Goal: Information Seeking & Learning: Learn about a topic

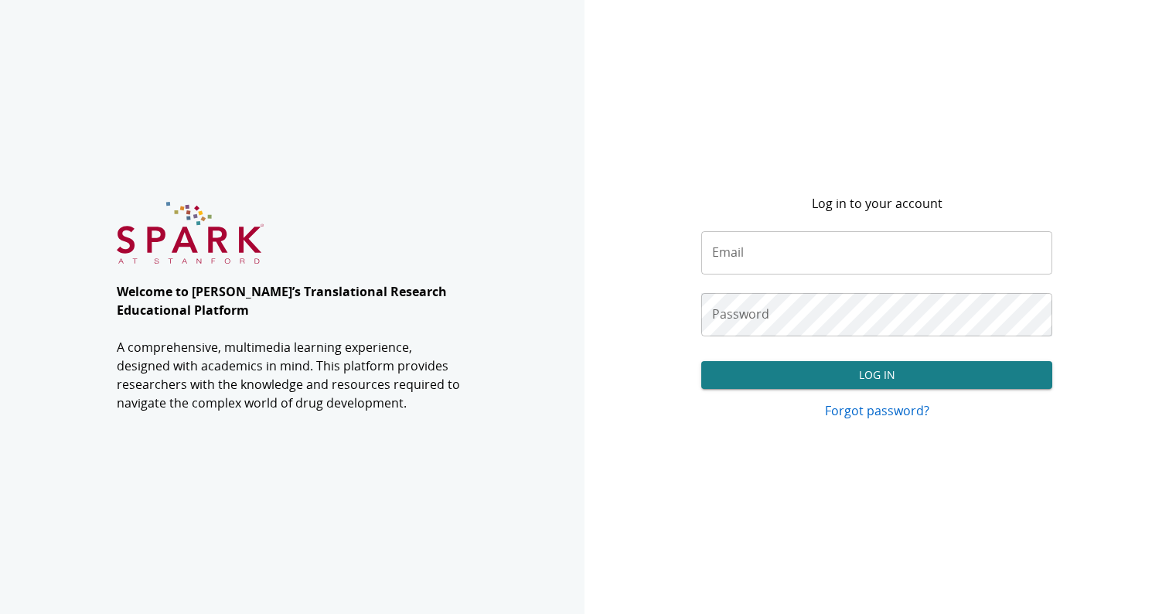
click at [738, 245] on input "Email" at bounding box center [876, 252] width 351 height 43
paste input "**********"
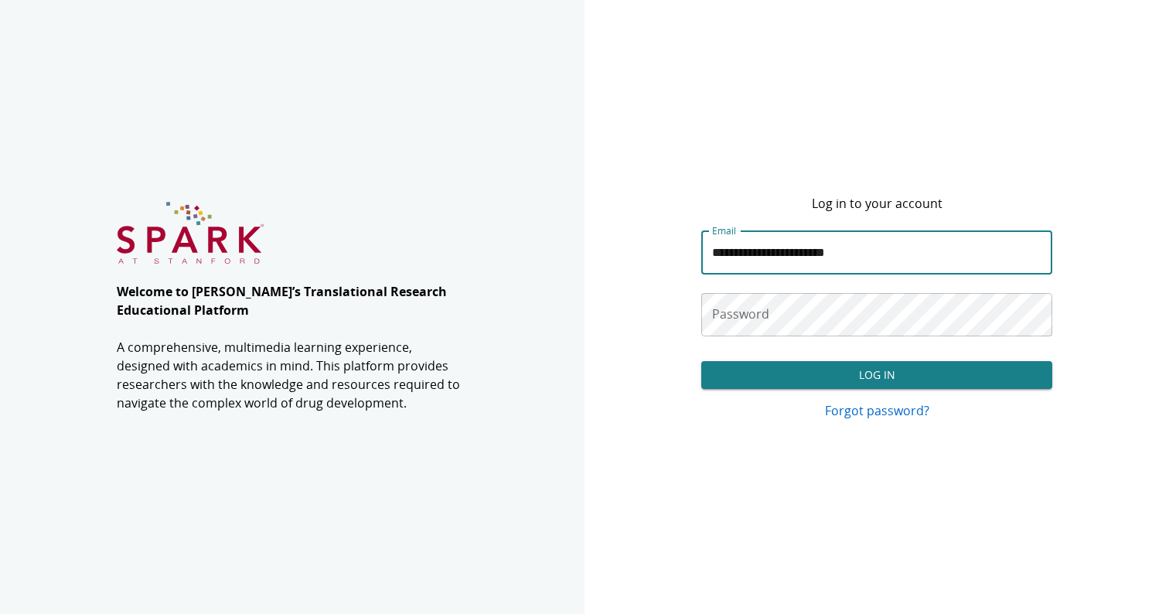
type input "**********"
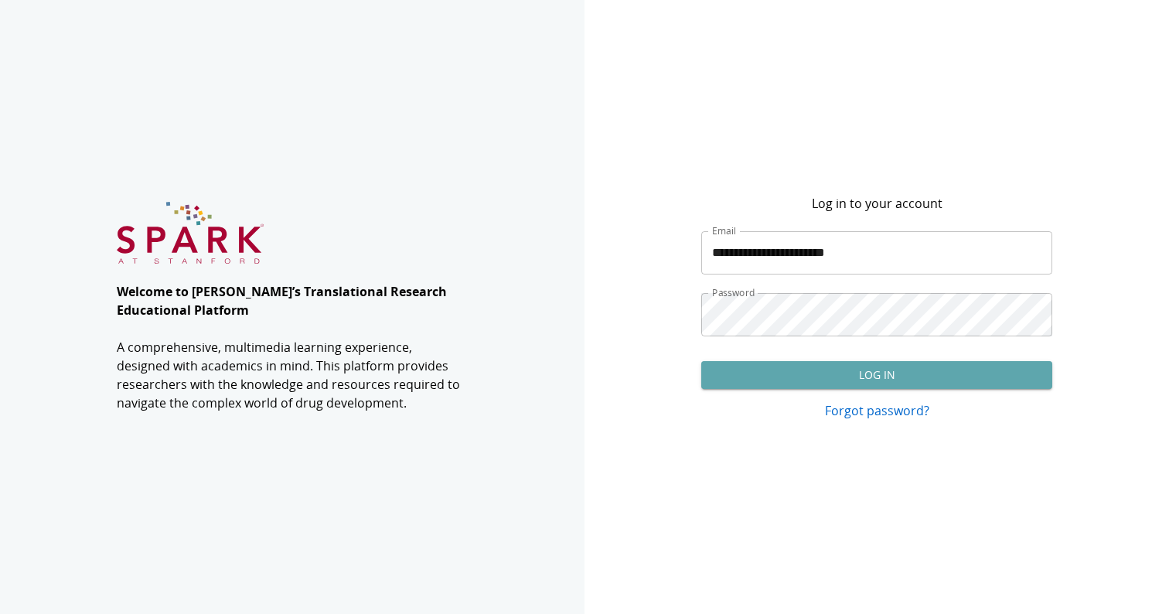
click at [784, 372] on button "Log In" at bounding box center [876, 375] width 351 height 29
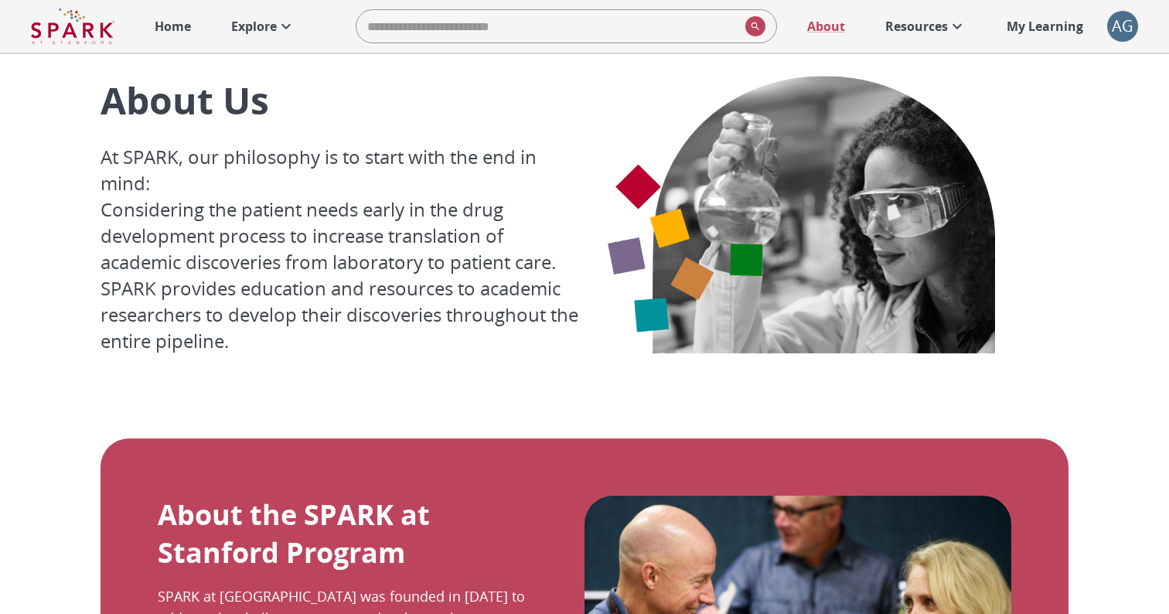
click at [254, 26] on p "Explore" at bounding box center [254, 26] width 46 height 19
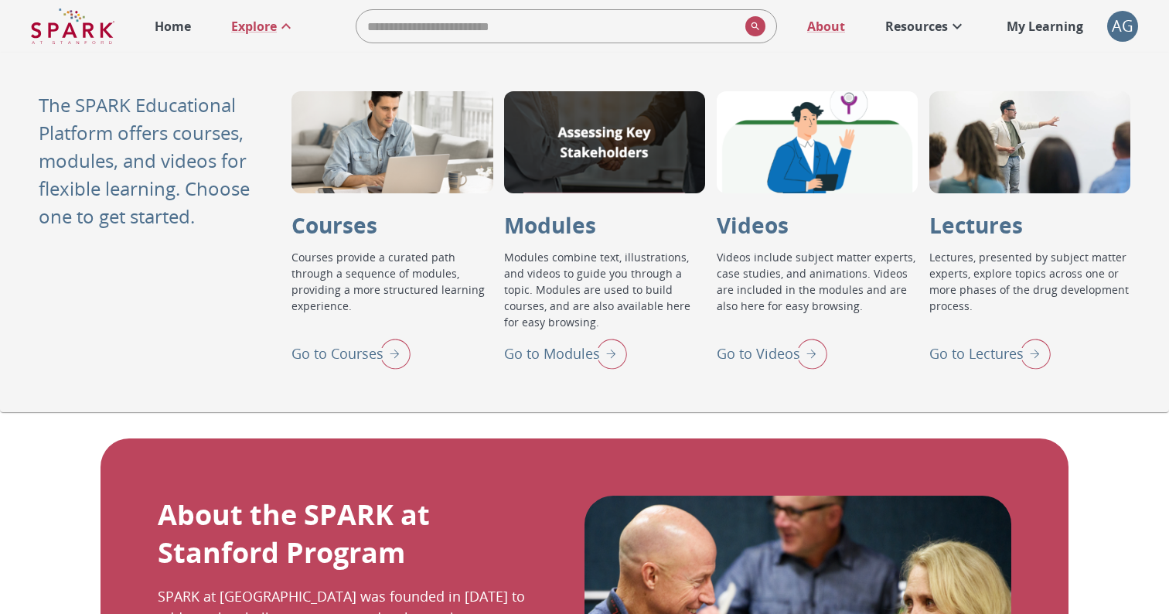
click at [976, 349] on p "Go to Lectures" at bounding box center [976, 353] width 94 height 21
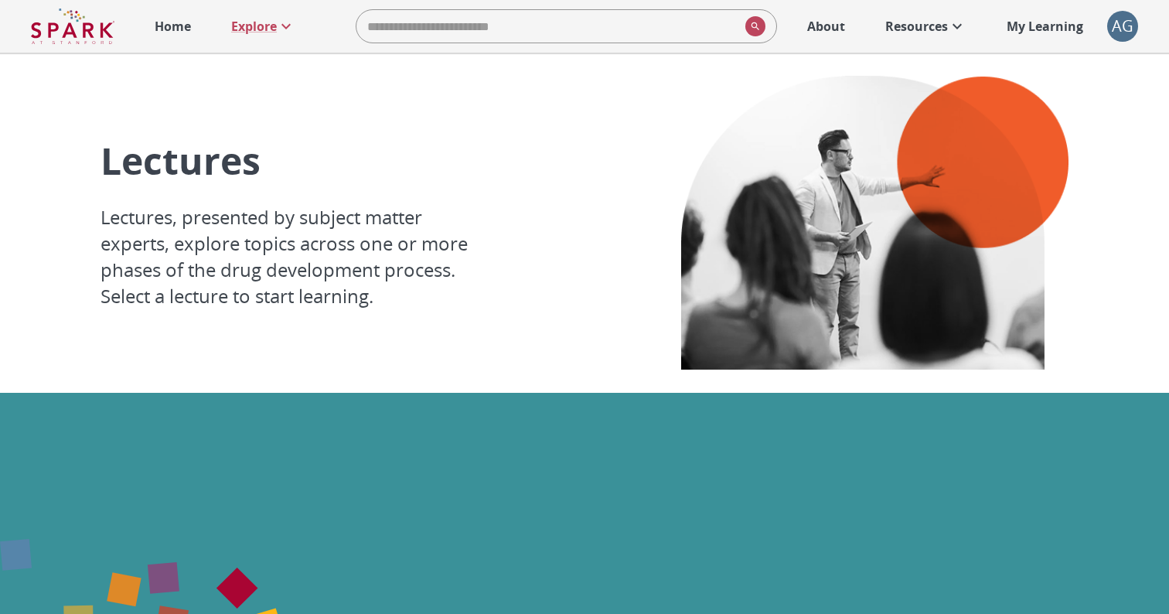
click at [1116, 35] on div "AG" at bounding box center [1122, 26] width 31 height 31
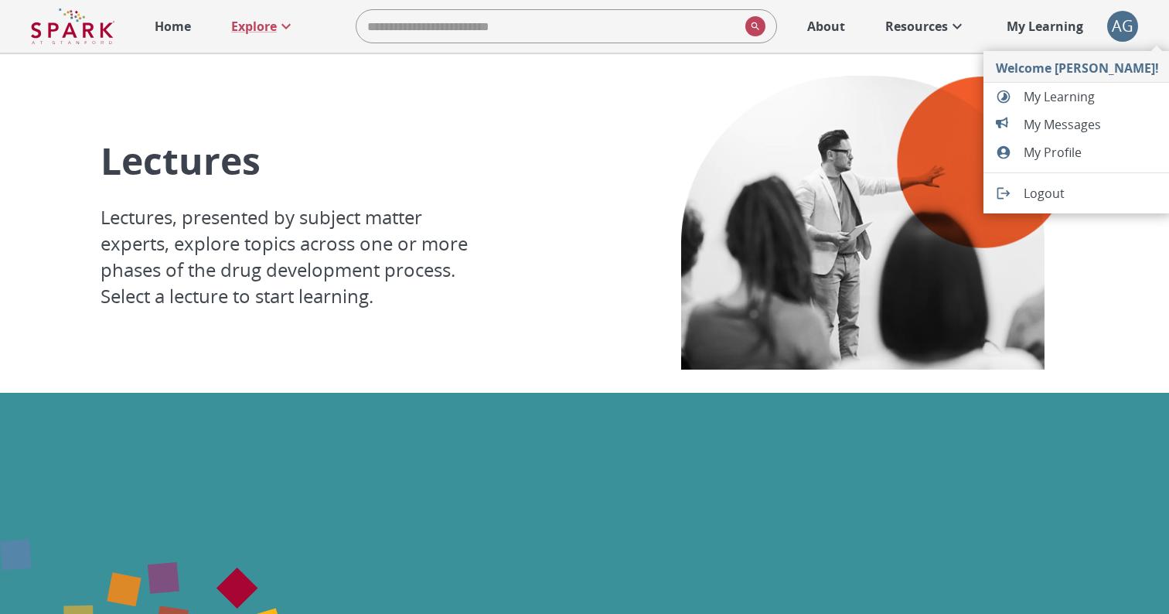
click at [77, 27] on div at bounding box center [584, 307] width 1169 height 614
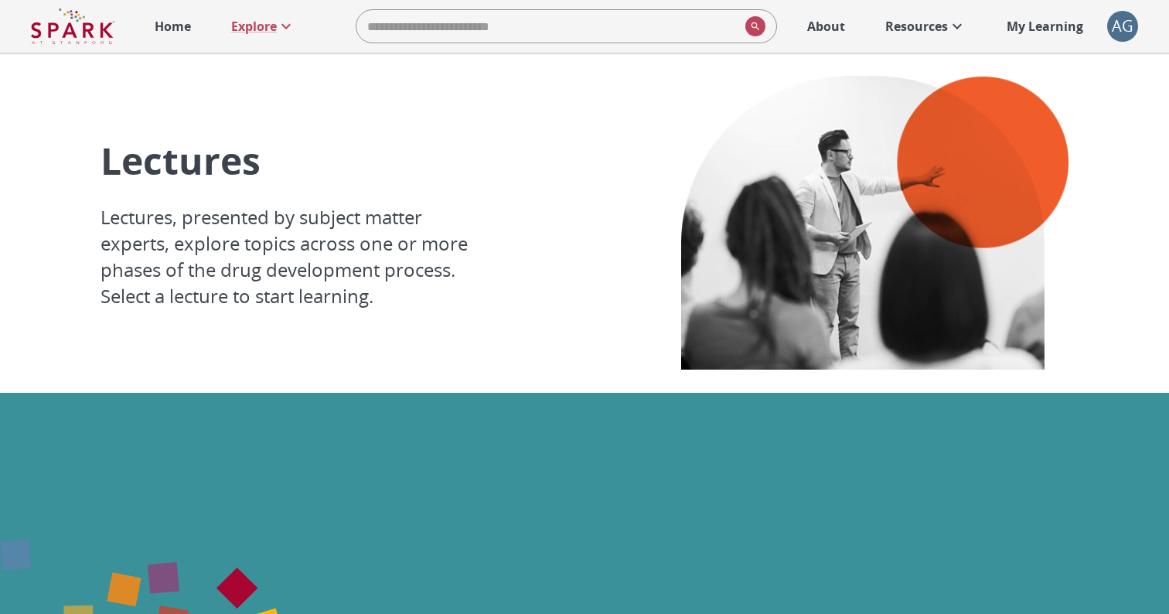
click at [82, 30] on img at bounding box center [72, 26] width 83 height 37
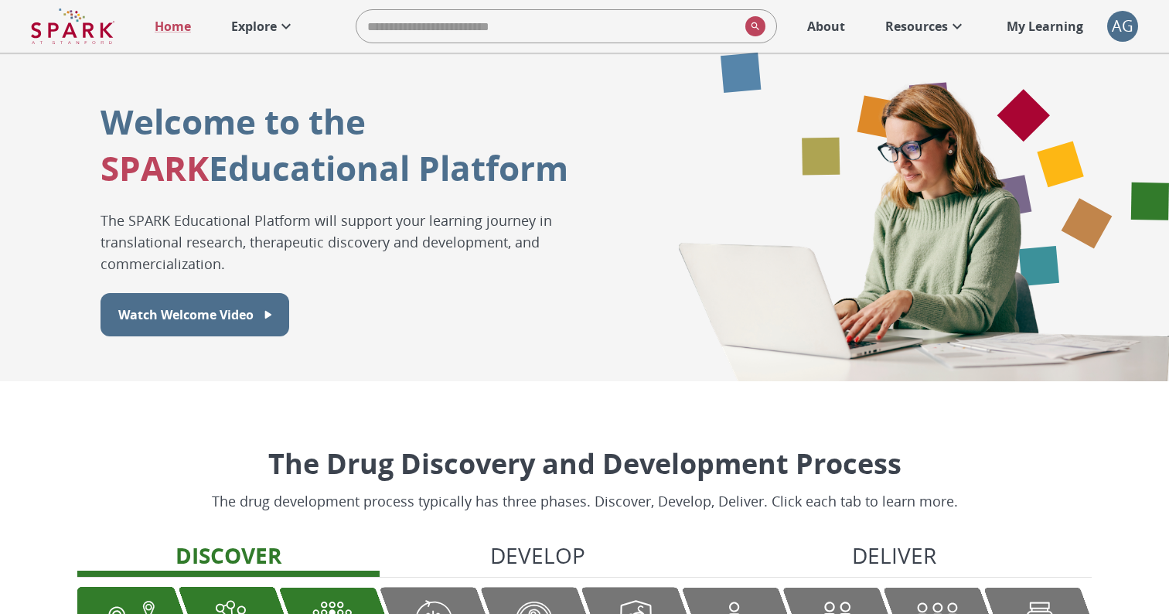
click at [262, 23] on p "Explore" at bounding box center [254, 26] width 46 height 19
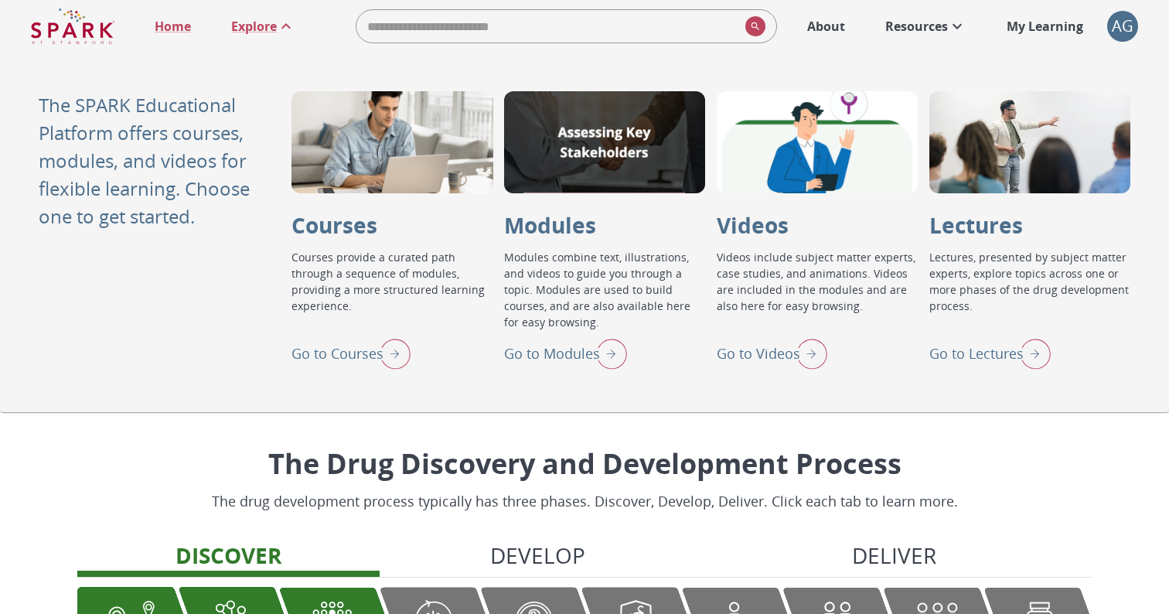
click at [987, 346] on p "Go to Lectures" at bounding box center [976, 353] width 94 height 21
